Goal: Transaction & Acquisition: Purchase product/service

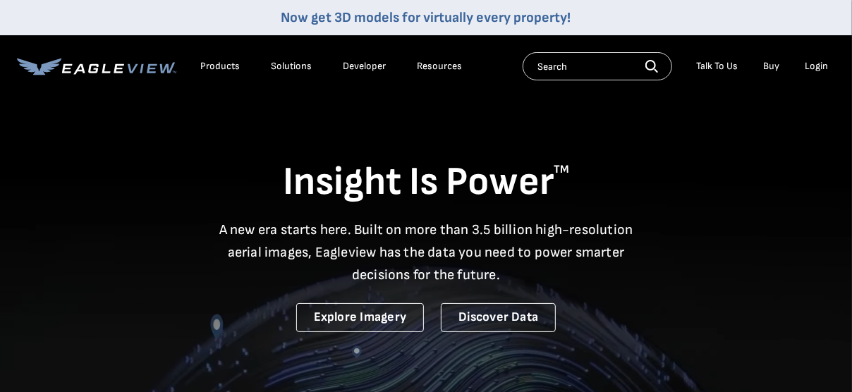
click at [811, 67] on div "Login" at bounding box center [816, 66] width 23 height 13
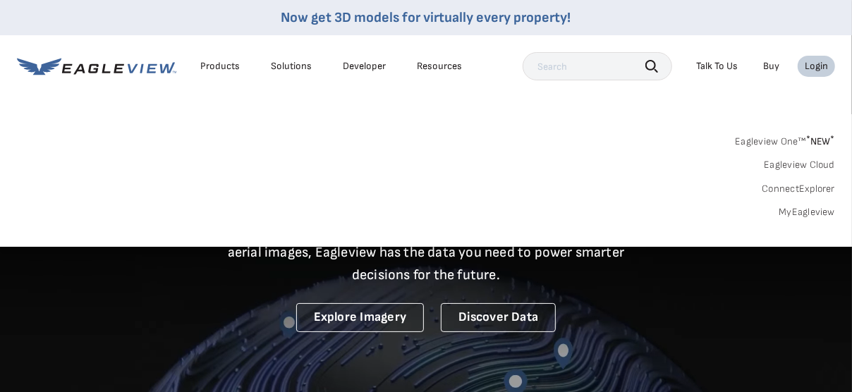
click at [811, 67] on div "Login" at bounding box center [816, 66] width 23 height 13
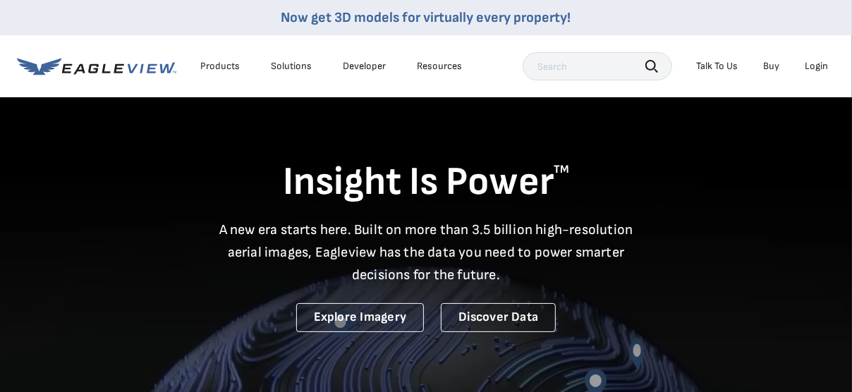
click at [811, 67] on div "Login" at bounding box center [816, 66] width 23 height 13
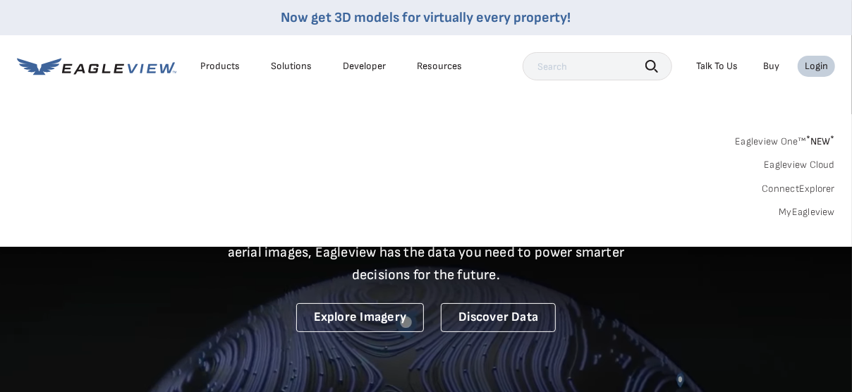
click at [808, 211] on link "MyEagleview" at bounding box center [807, 212] width 56 height 13
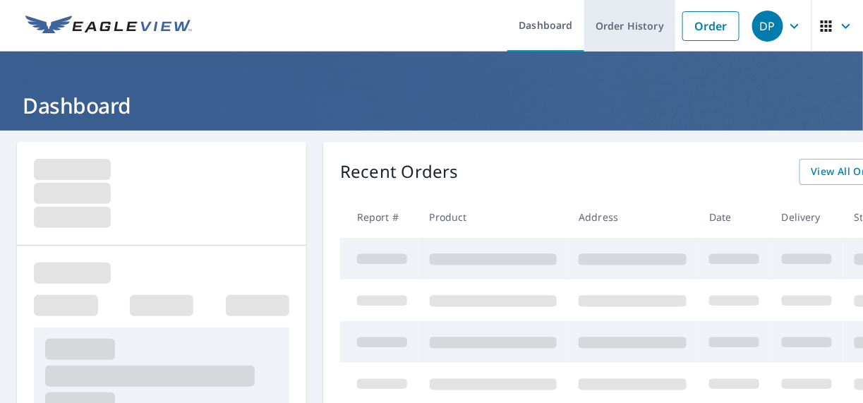
click at [620, 26] on link "Order History" at bounding box center [629, 26] width 91 height 52
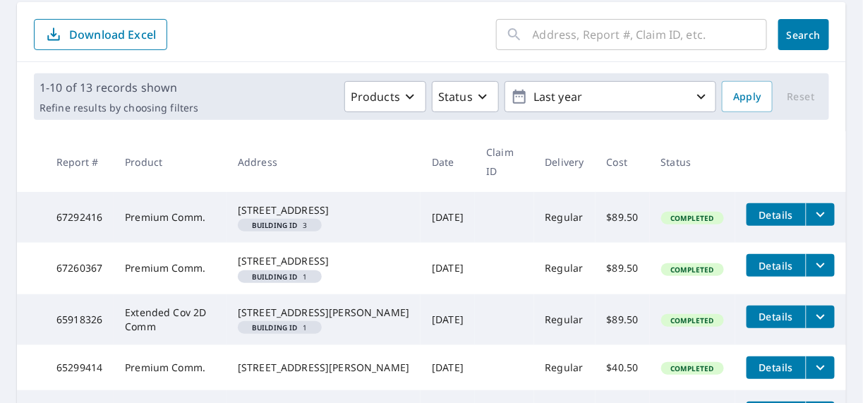
scroll to position [140, 0]
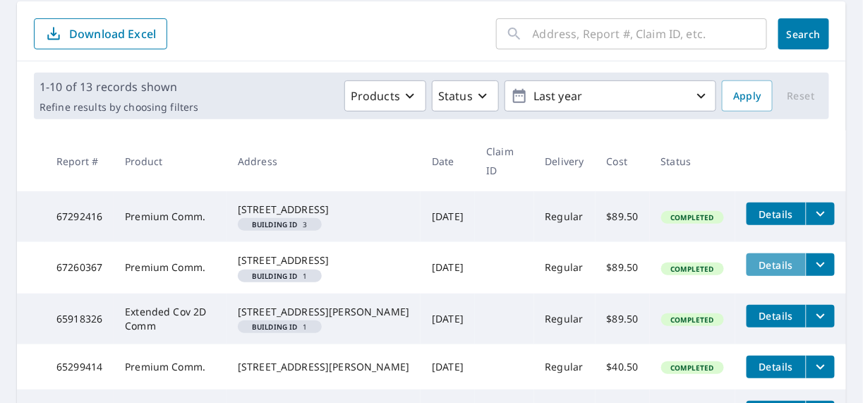
click at [776, 272] on span "Details" at bounding box center [776, 264] width 42 height 13
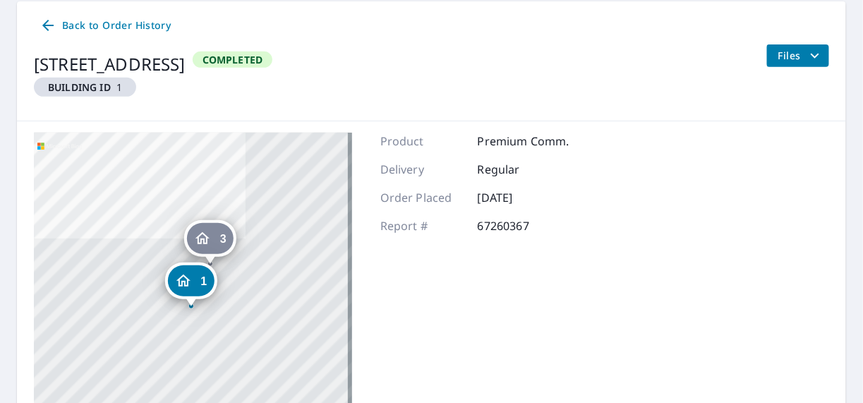
click at [138, 250] on div "3 [STREET_ADDRESS] 1 [STREET_ADDRESS]" at bounding box center [193, 309] width 318 height 353
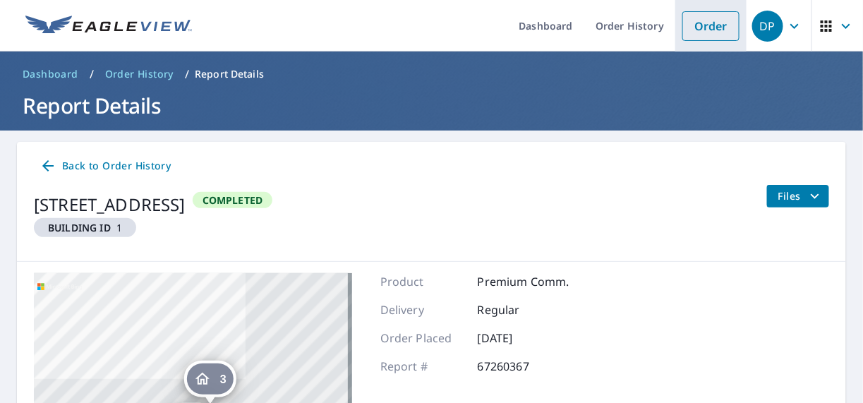
click at [688, 31] on link "Order" at bounding box center [710, 26] width 57 height 30
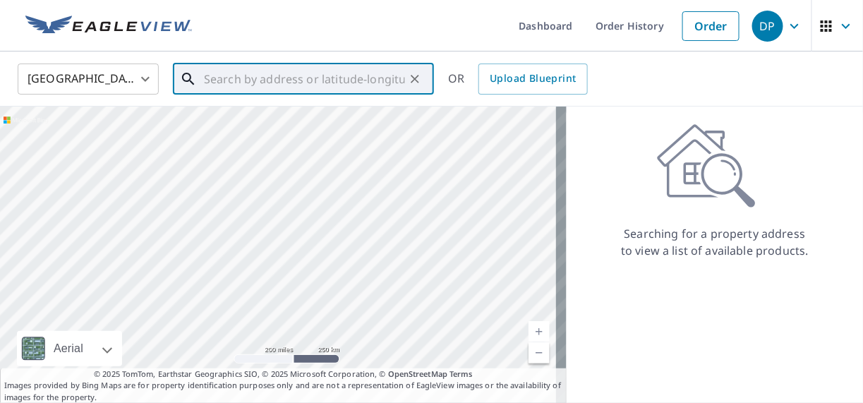
click at [291, 67] on input "text" at bounding box center [304, 79] width 201 height 40
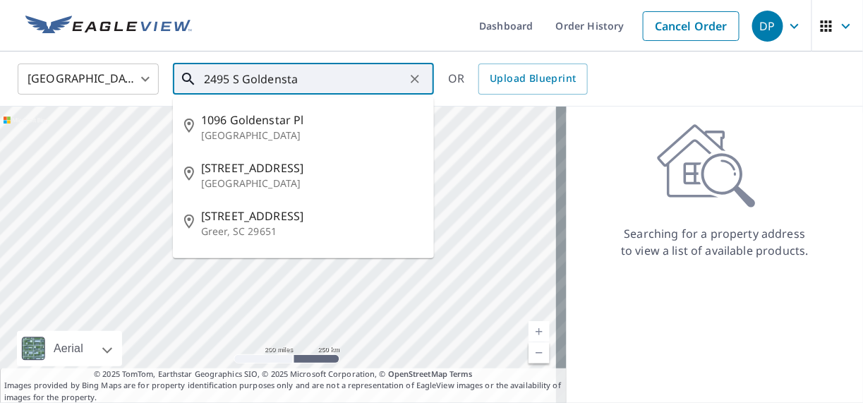
click at [241, 80] on input "2495 S Goldensta" at bounding box center [304, 79] width 201 height 40
click at [301, 79] on input "2495 Goldensta" at bounding box center [304, 79] width 201 height 40
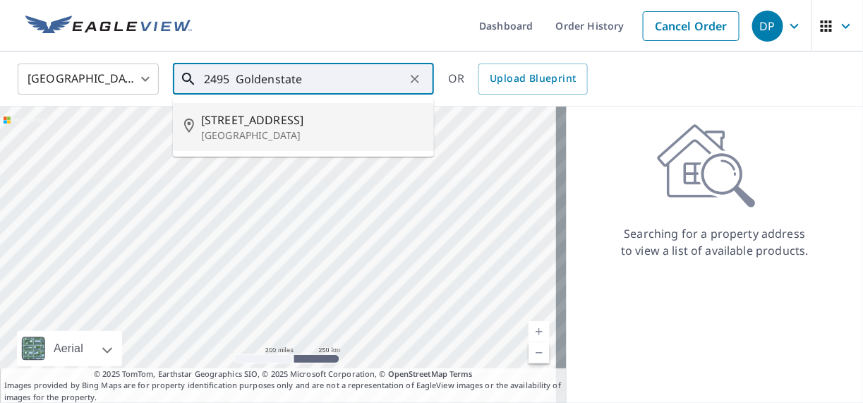
click at [265, 126] on span "[STREET_ADDRESS]" at bounding box center [312, 119] width 222 height 17
type input "[STREET_ADDRESS]"
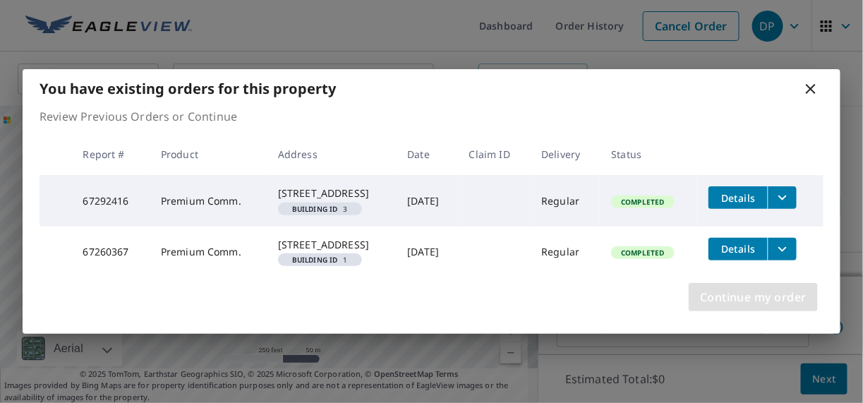
click at [735, 307] on span "Continue my order" at bounding box center [753, 297] width 107 height 20
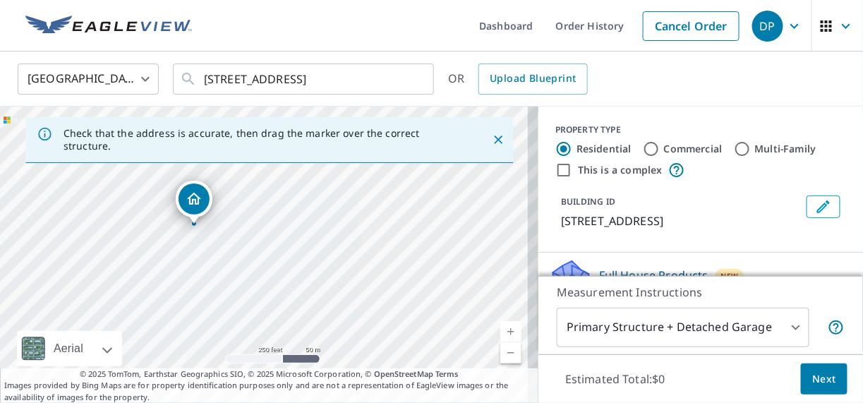
drag, startPoint x: 264, startPoint y: 233, endPoint x: 194, endPoint y: 205, distance: 75.3
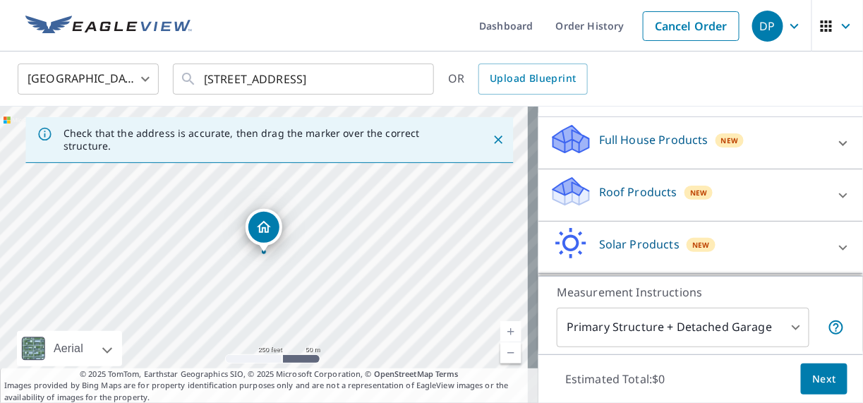
scroll to position [135, 0]
click at [835, 204] on icon at bounding box center [843, 195] width 17 height 17
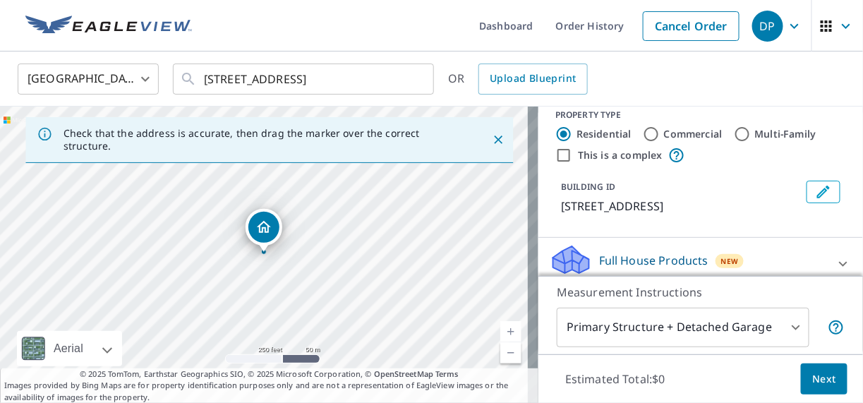
scroll to position [0, 0]
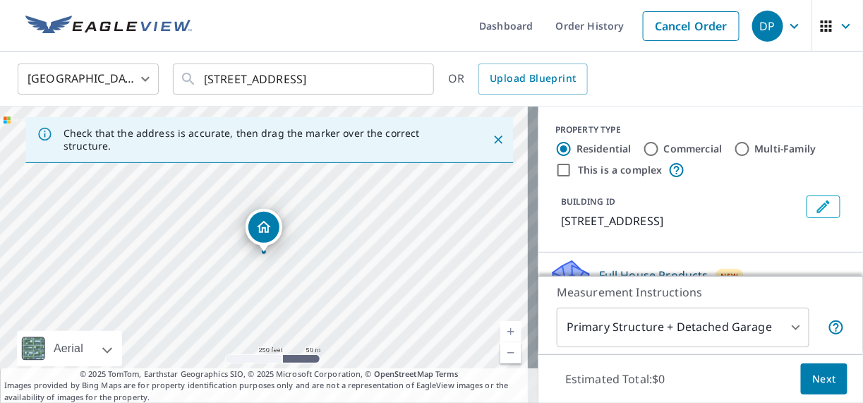
click at [643, 146] on input "Commercial" at bounding box center [651, 148] width 17 height 17
radio input "true"
type input "4"
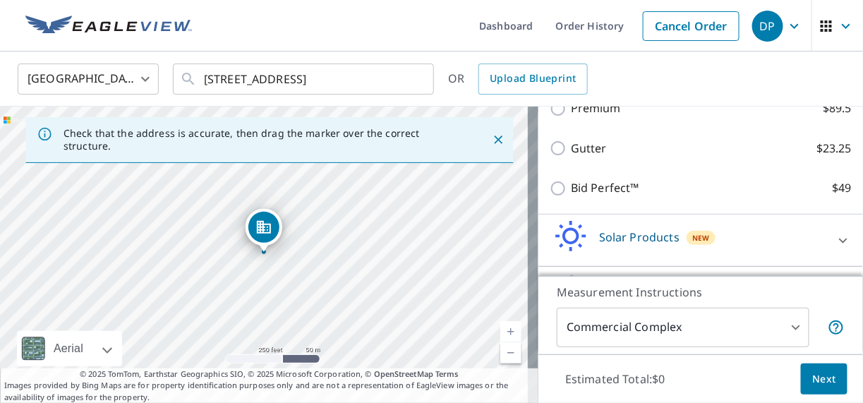
scroll to position [211, 0]
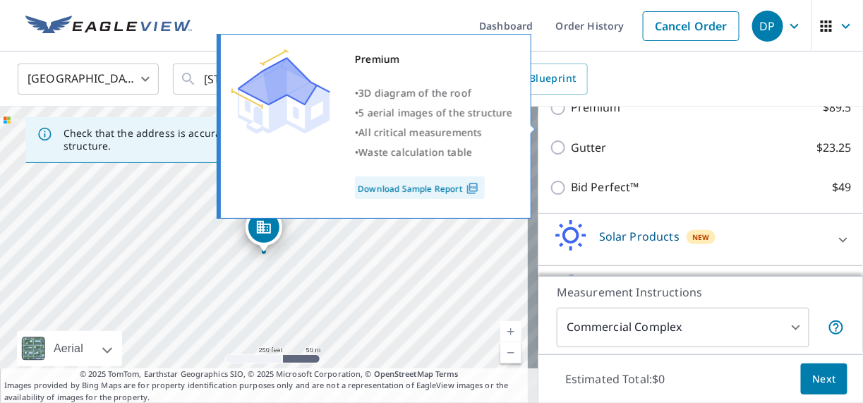
click at [550, 116] on input "Premium $89.5" at bounding box center [560, 107] width 21 height 17
checkbox input "true"
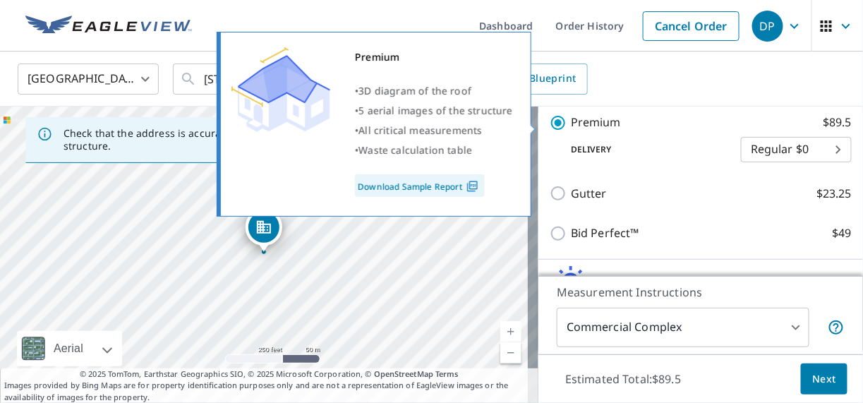
scroll to position [226, 0]
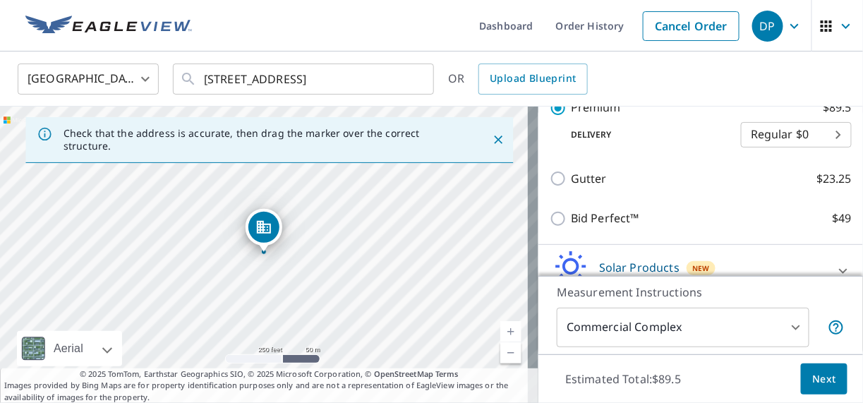
click at [812, 373] on span "Next" at bounding box center [824, 379] width 24 height 18
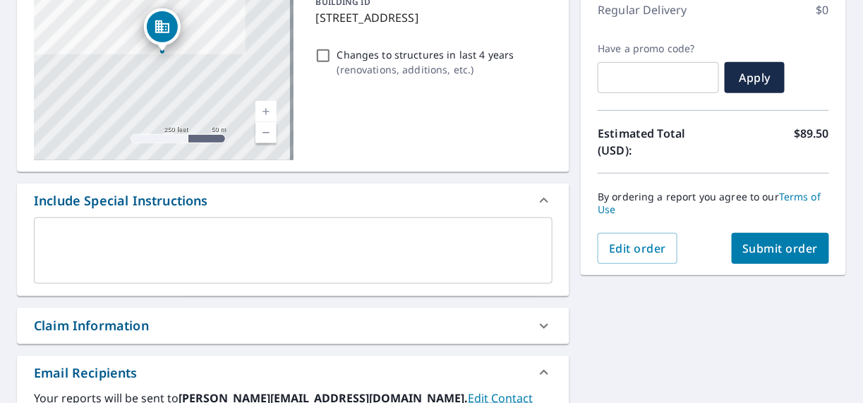
scroll to position [205, 0]
click at [764, 246] on span "Submit order" at bounding box center [780, 248] width 75 height 16
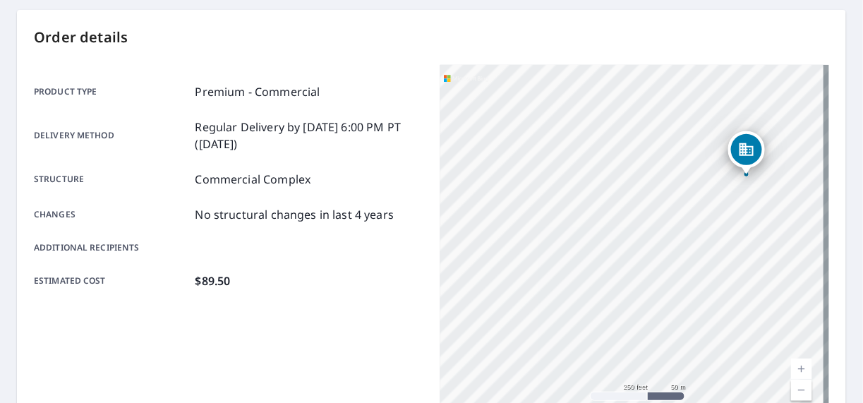
scroll to position [131, 0]
